Goal: Information Seeking & Learning: Learn about a topic

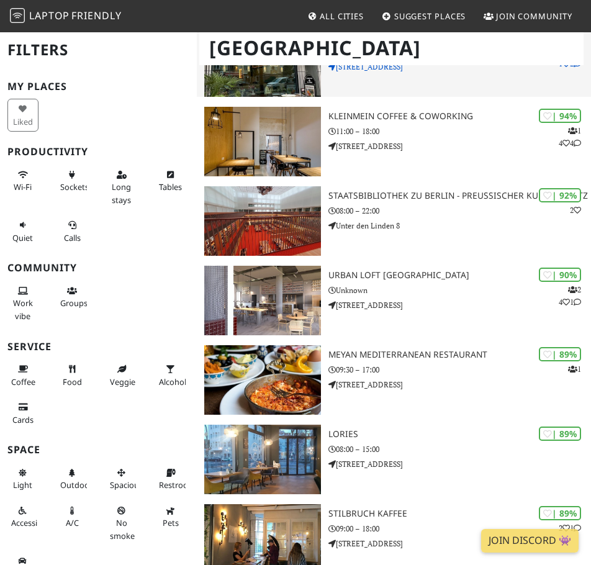
scroll to position [131, 0]
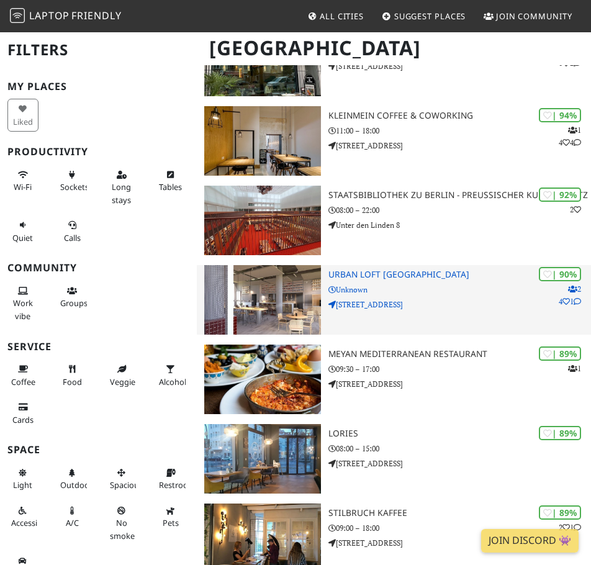
click at [358, 272] on h3 "URBAN LOFT [GEOGRAPHIC_DATA]" at bounding box center [459, 274] width 263 height 11
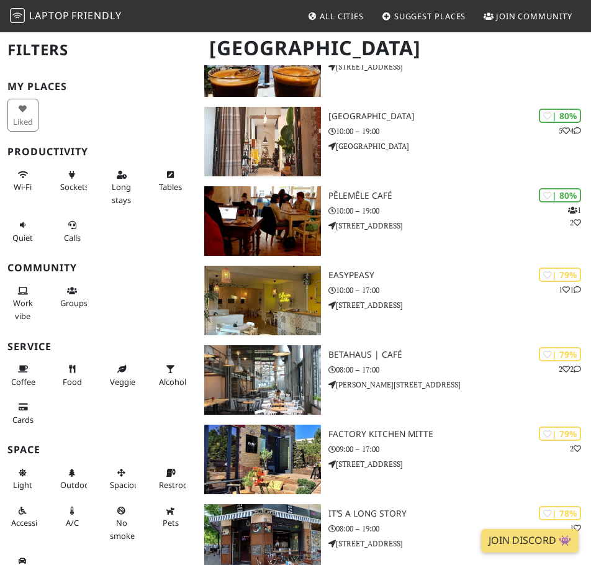
scroll to position [2041, 0]
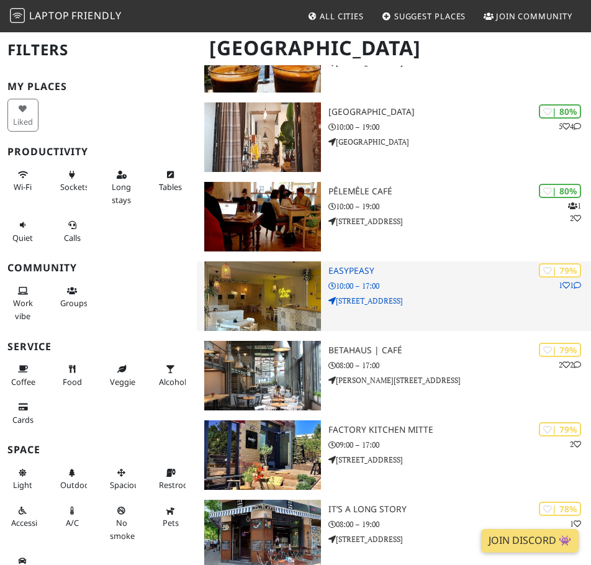
click at [265, 300] on img at bounding box center [262, 296] width 117 height 70
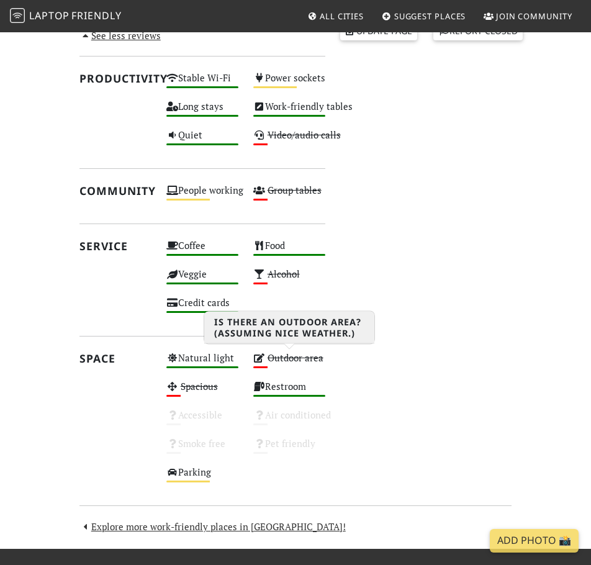
scroll to position [657, 0]
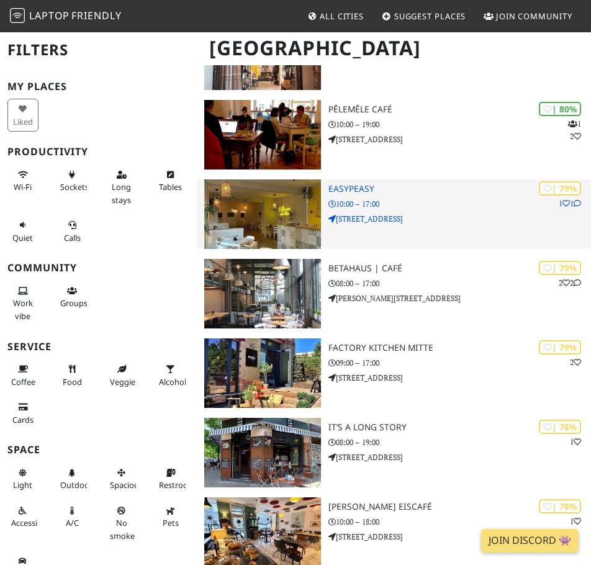
scroll to position [2127, 0]
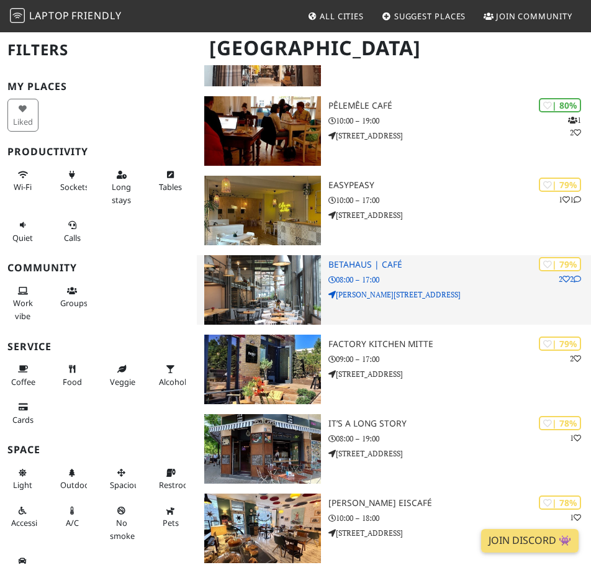
click at [359, 260] on h3 "betahaus | Café" at bounding box center [459, 264] width 263 height 11
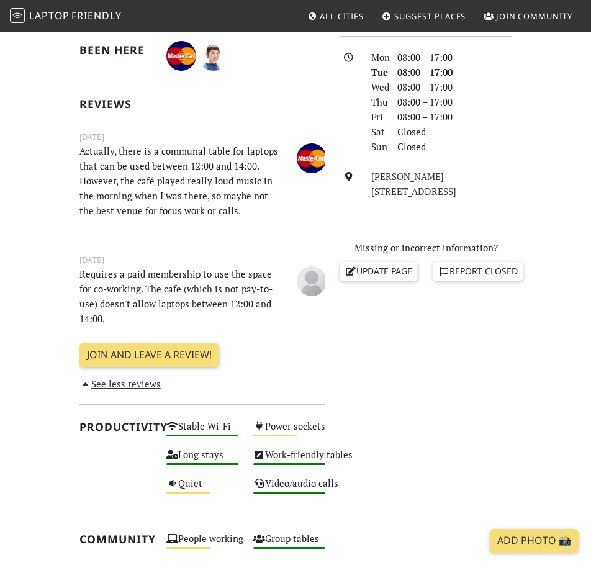
scroll to position [335, 0]
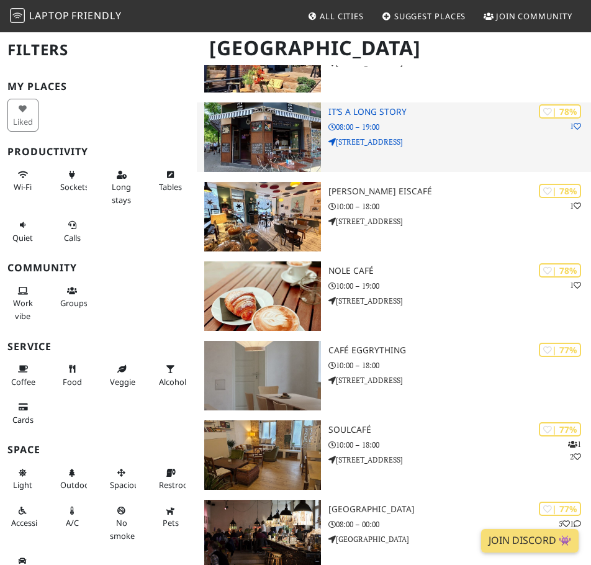
scroll to position [2449, 0]
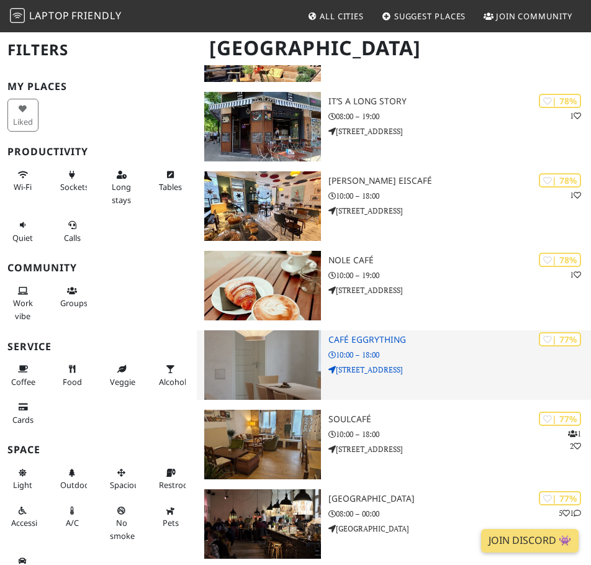
click at [376, 342] on h3 "Café EGGRYTHING" at bounding box center [459, 340] width 263 height 11
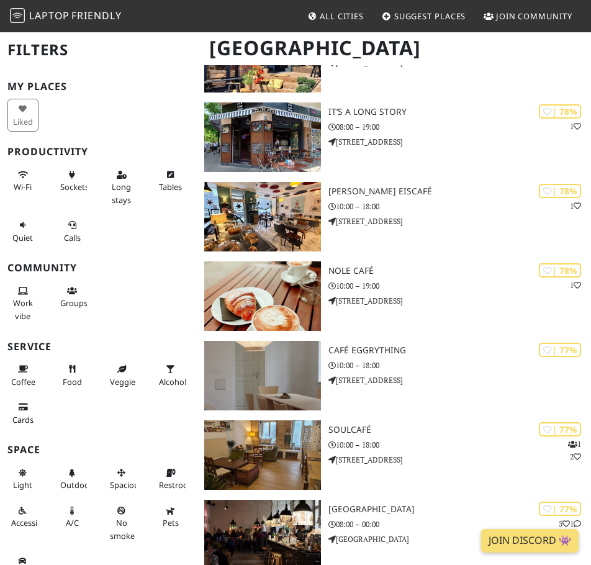
scroll to position [2449, 0]
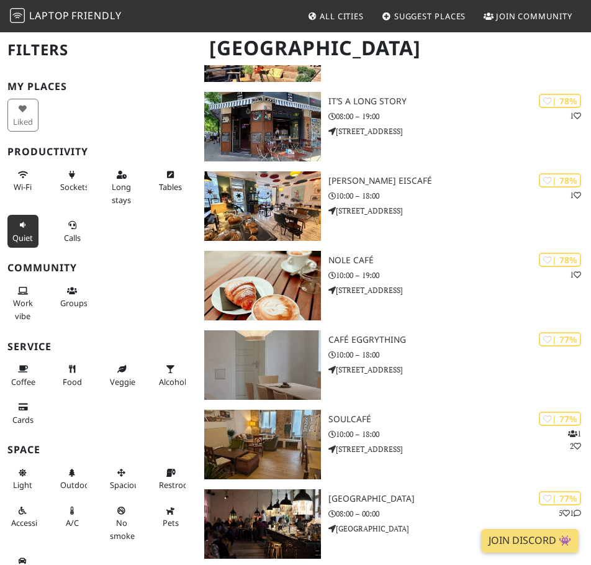
click at [20, 235] on span "Quiet" at bounding box center [22, 237] width 20 height 11
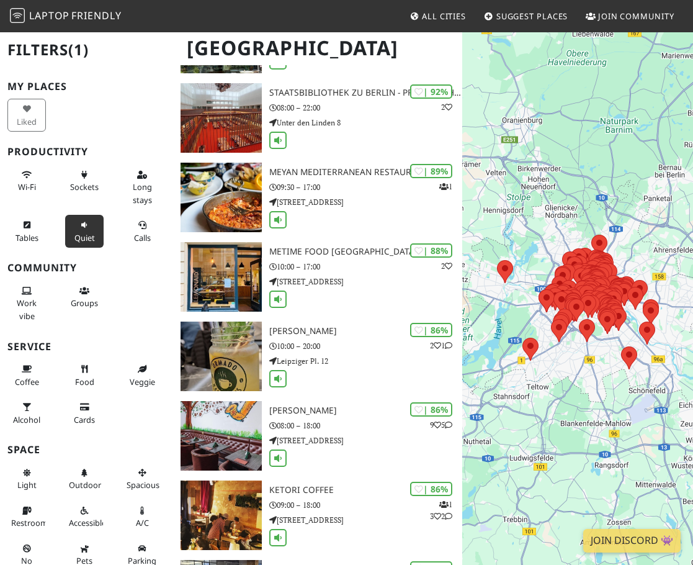
scroll to position [0, 0]
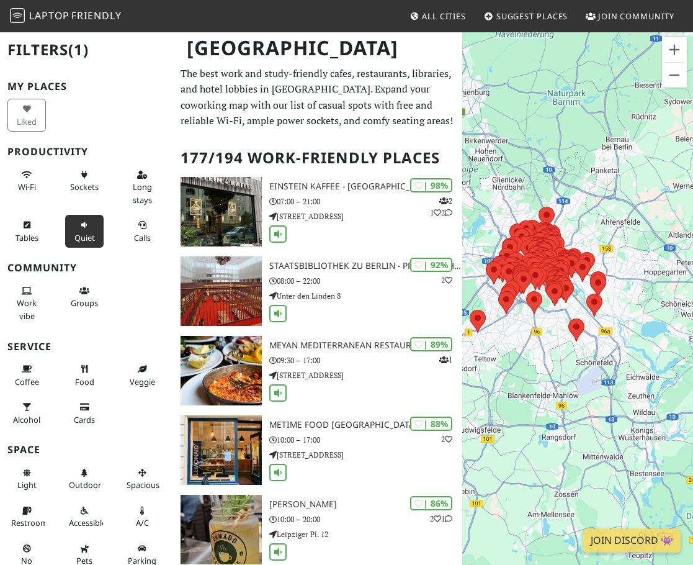
drag, startPoint x: 645, startPoint y: 202, endPoint x: 588, endPoint y: 171, distance: 64.7
click at [588, 172] on div at bounding box center [577, 313] width 231 height 565
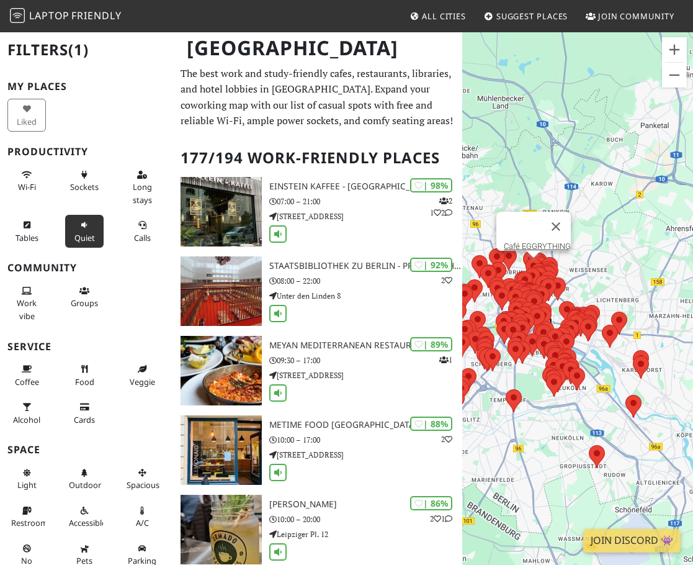
drag, startPoint x: 531, startPoint y: 261, endPoint x: 538, endPoint y: 261, distance: 7.4
click at [583, 313] on div at bounding box center [698, 313] width 231 height 0
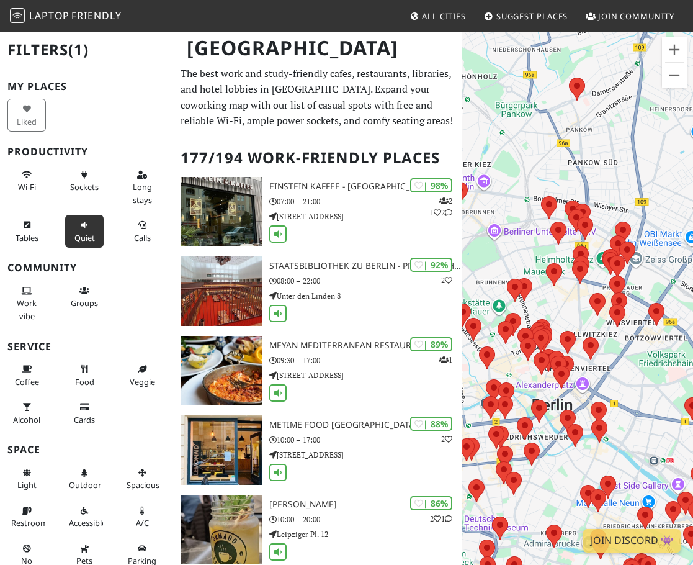
drag, startPoint x: 546, startPoint y: 303, endPoint x: 517, endPoint y: 210, distance: 96.8
click at [518, 211] on div at bounding box center [577, 313] width 231 height 565
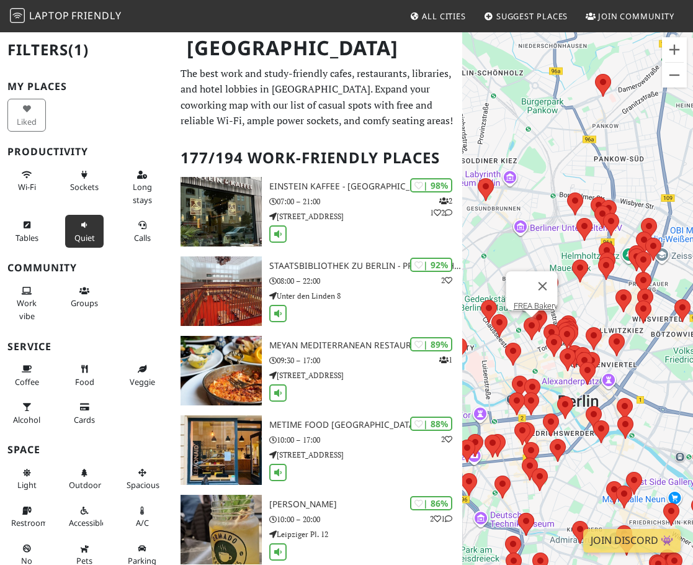
click at [524, 317] on area at bounding box center [524, 317] width 0 height 0
click at [525, 301] on link "FREA Bakery" at bounding box center [535, 305] width 44 height 9
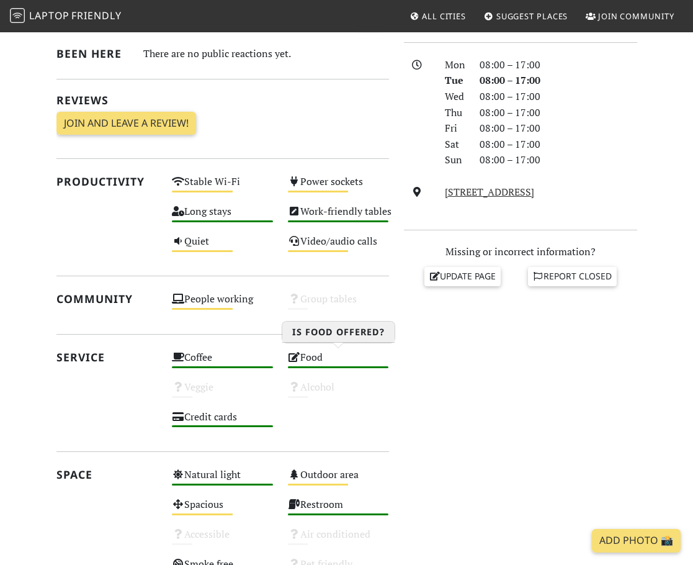
scroll to position [333, 0]
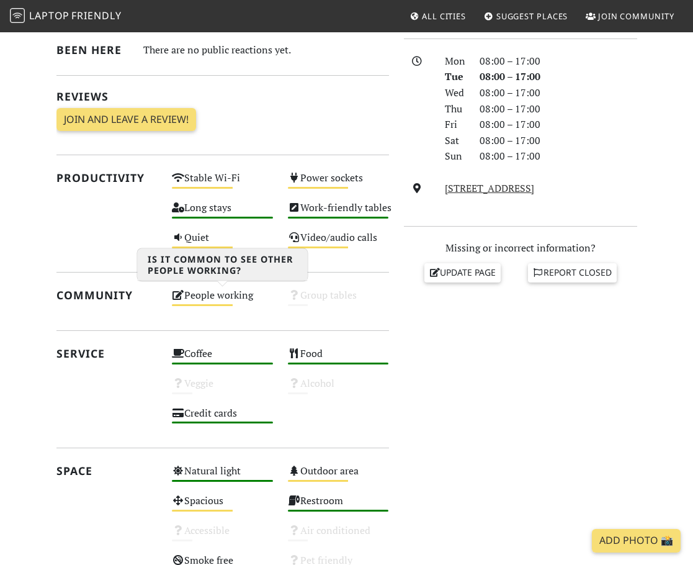
click at [220, 302] on div "People working Medium" at bounding box center [222, 301] width 116 height 30
